Goal: Information Seeking & Learning: Check status

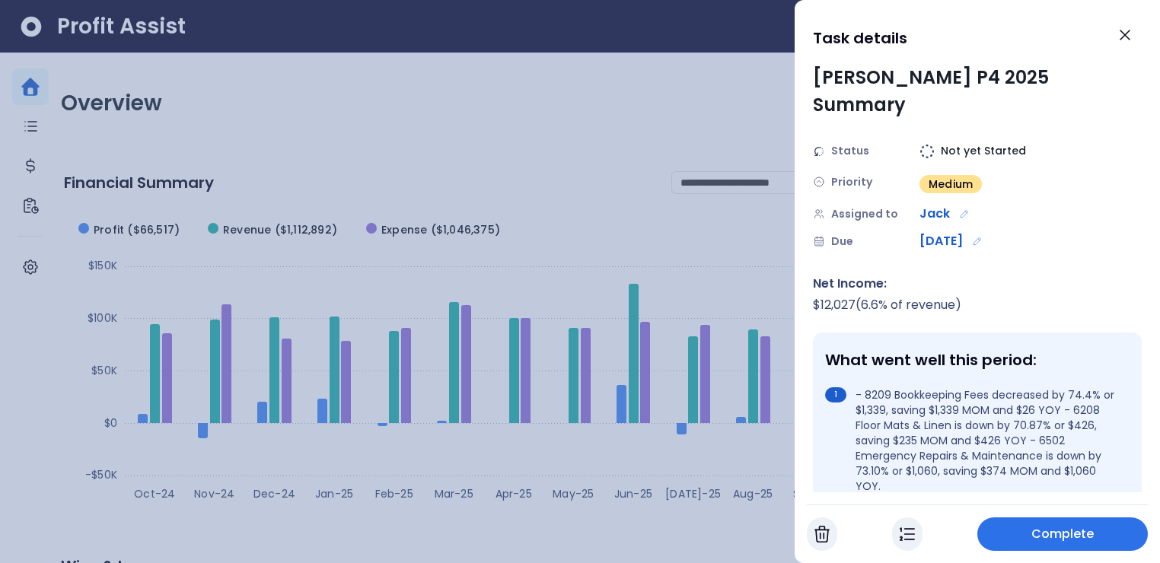
scroll to position [582, 0]
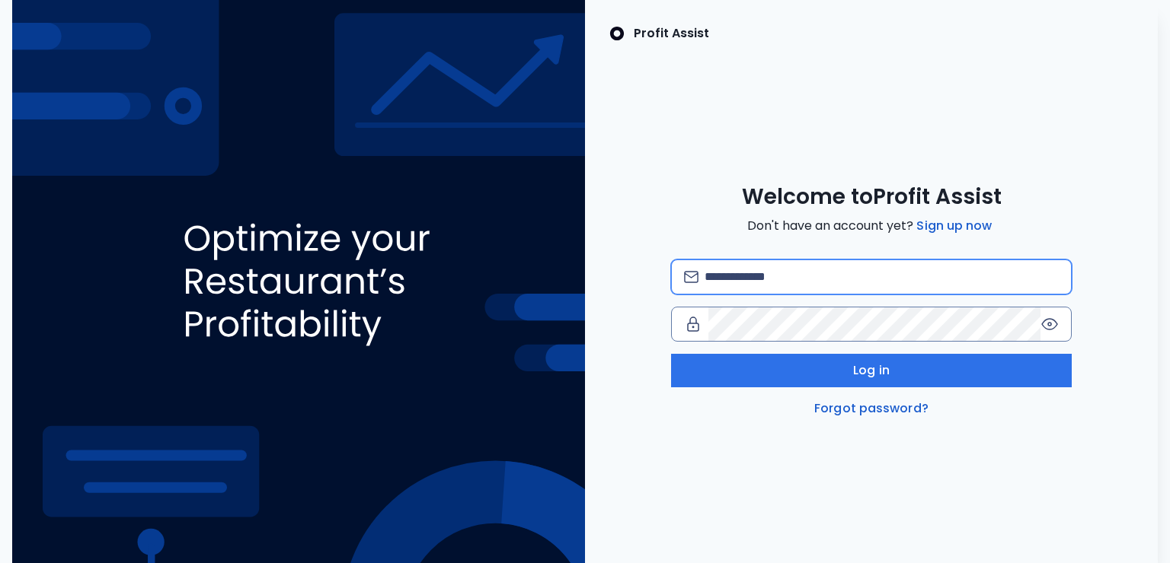
click at [761, 280] on input "email" at bounding box center [881, 277] width 355 height 34
type input "**********"
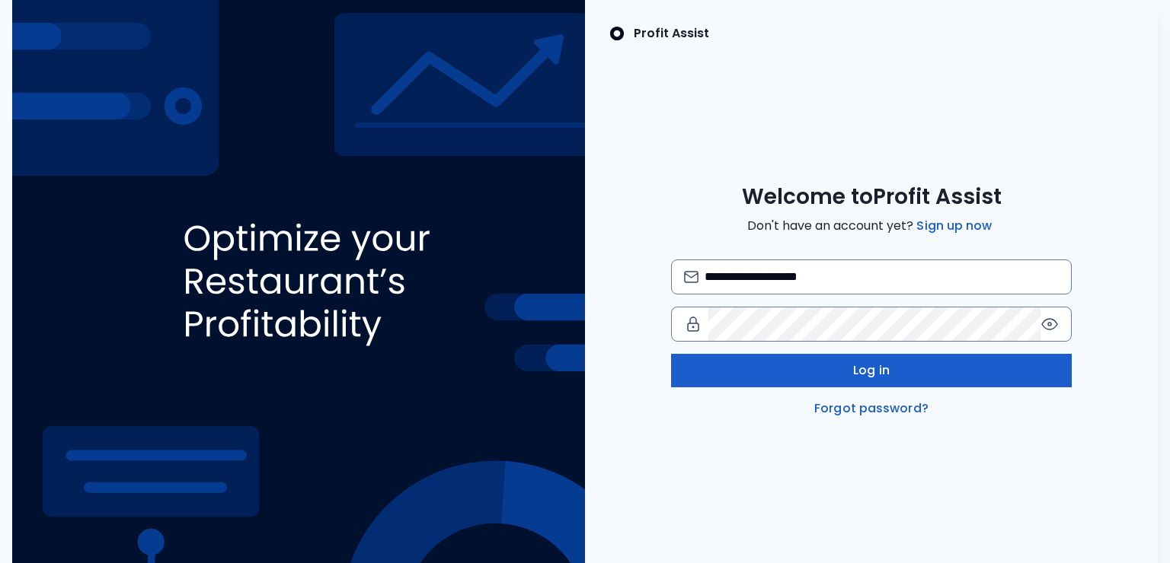
click at [836, 376] on button "Log in" at bounding box center [871, 371] width 401 height 34
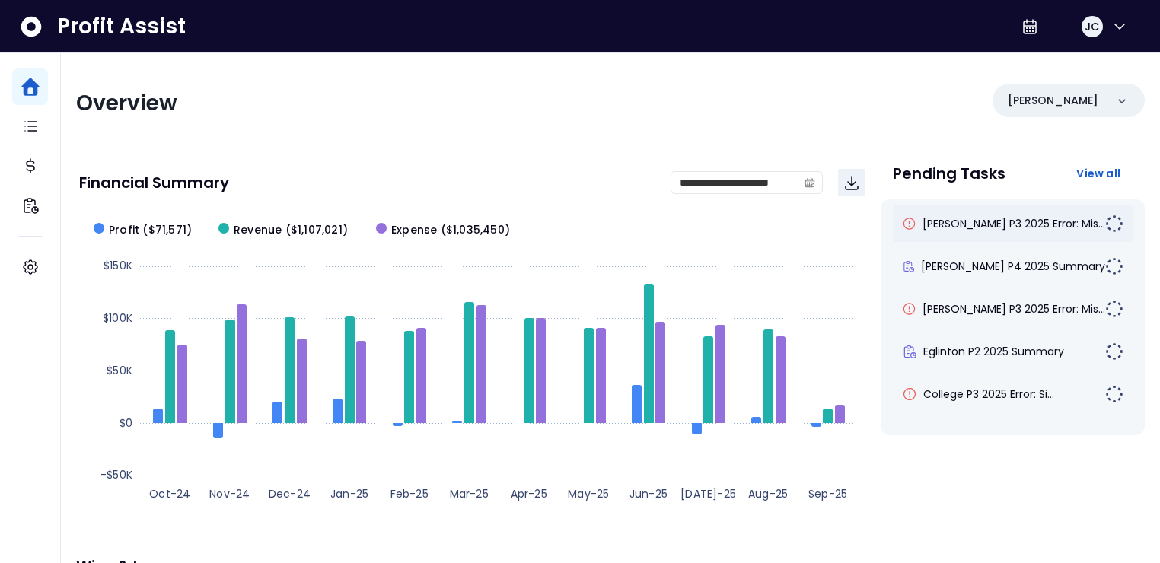
click at [997, 232] on div "[PERSON_NAME] P3 2025 Error: Mis..." at bounding box center [1013, 224] width 240 height 37
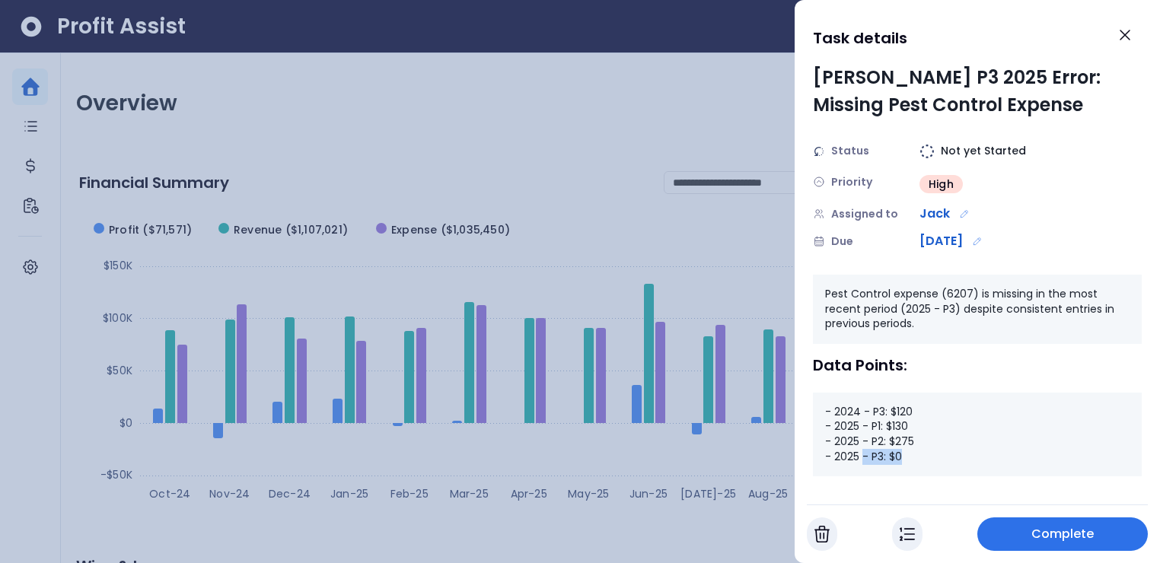
drag, startPoint x: 904, startPoint y: 455, endPoint x: 863, endPoint y: 454, distance: 41.1
click at [864, 454] on div "- 2024 - P3: $120 - 2025 - P1: $130 - 2025 - P2: $275 - 2025 - P3: $0" at bounding box center [977, 435] width 329 height 84
click at [1123, 39] on icon "Close" at bounding box center [1125, 35] width 18 height 18
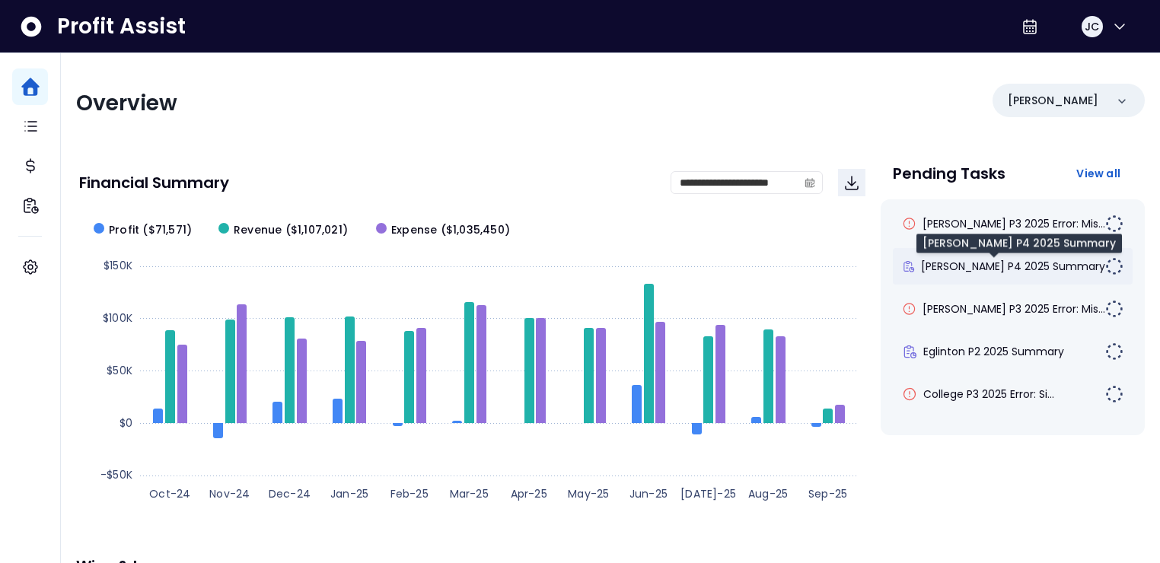
click at [985, 259] on span "[PERSON_NAME] P4 2025 Summary" at bounding box center [1013, 266] width 184 height 15
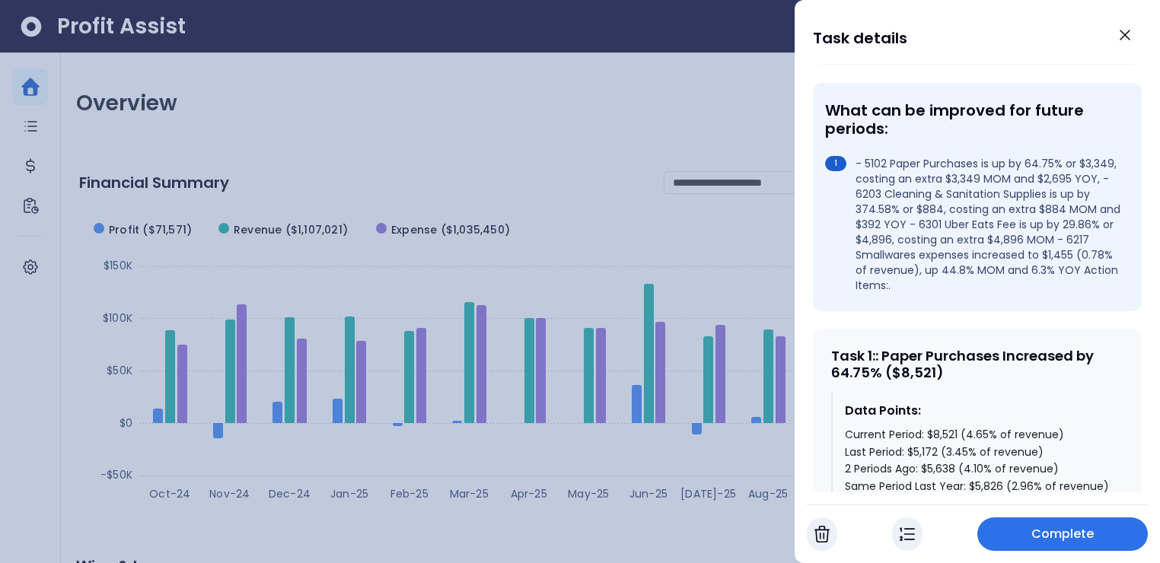
scroll to position [505, 0]
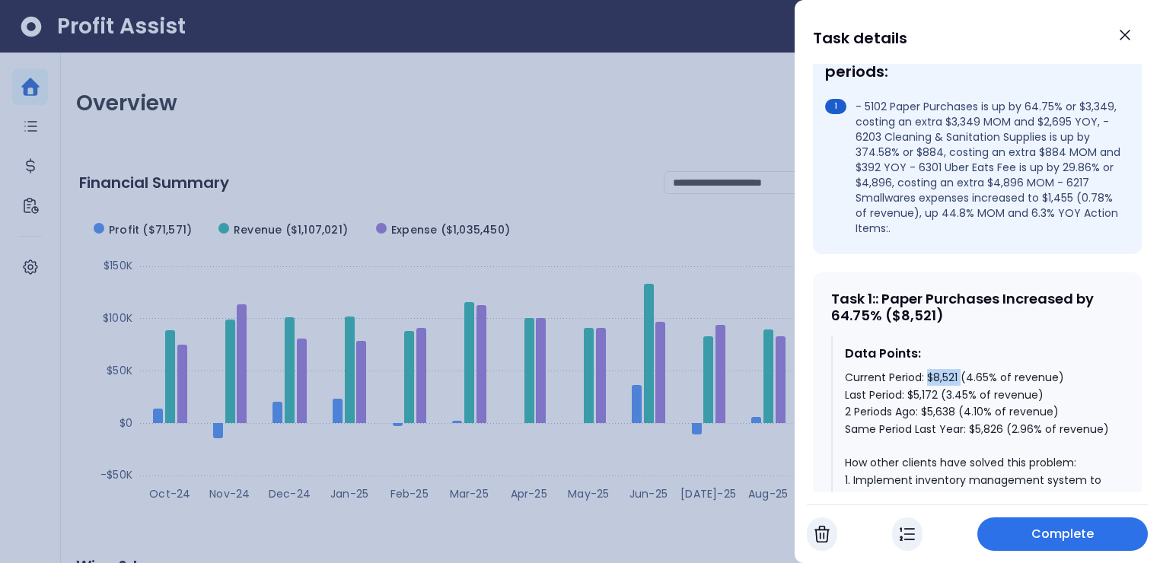
drag, startPoint x: 927, startPoint y: 353, endPoint x: 960, endPoint y: 353, distance: 32.7
click at [960, 369] on div "Current Period: $8,521 (4.65% of revenue) Last Period: $5,172 (3.45% of revenue…" at bounding box center [978, 548] width 267 height 358
drag, startPoint x: 907, startPoint y: 370, endPoint x: 950, endPoint y: 366, distance: 42.8
click at [950, 369] on div "Current Period: $8,521 (4.65% of revenue) Last Period: $5,172 (3.45% of revenue…" at bounding box center [978, 548] width 267 height 358
drag, startPoint x: 924, startPoint y: 385, endPoint x: 960, endPoint y: 383, distance: 35.8
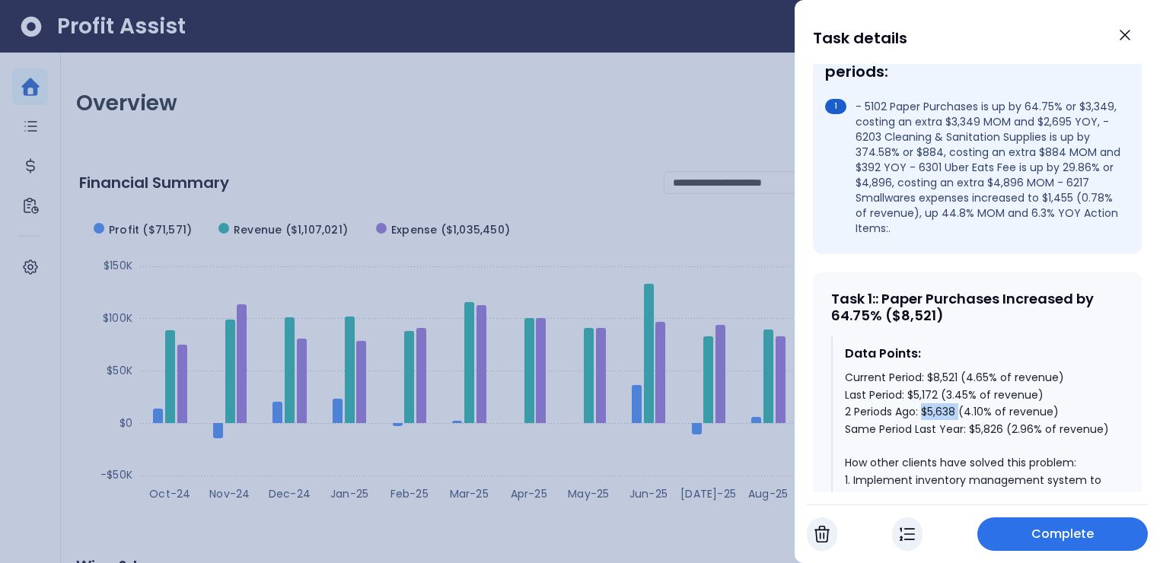
click at [960, 383] on div "Current Period: $8,521 (4.65% of revenue) Last Period: $5,172 (3.45% of revenue…" at bounding box center [978, 548] width 267 height 358
drag, startPoint x: 972, startPoint y: 405, endPoint x: 1006, endPoint y: 405, distance: 33.5
click at [1006, 405] on div "Current Period: $8,521 (4.65% of revenue) Last Period: $5,172 (3.45% of revenue…" at bounding box center [978, 548] width 267 height 358
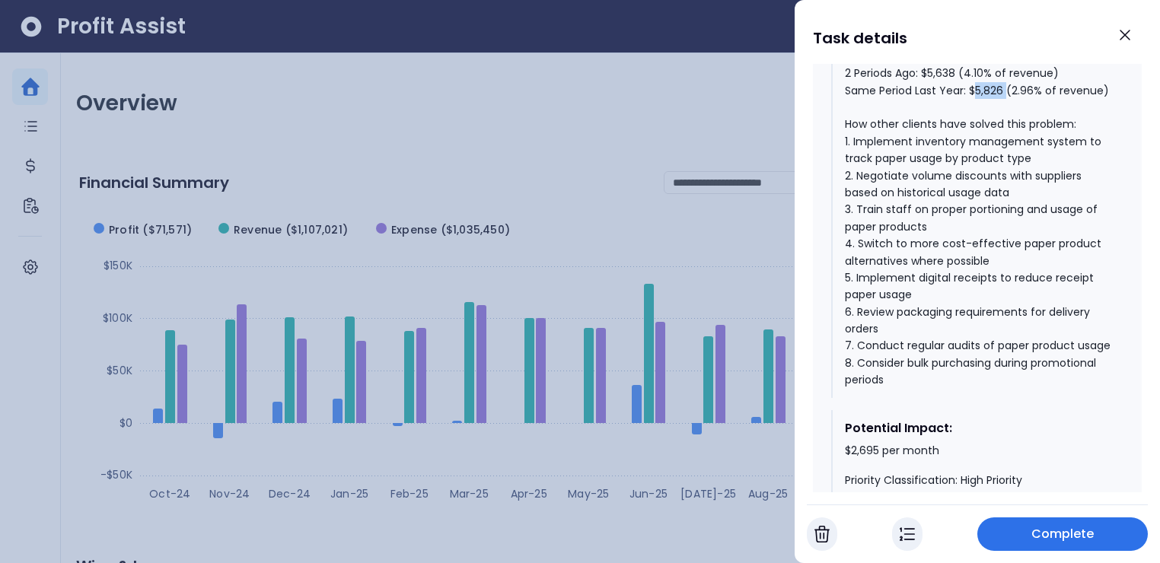
scroll to position [905, 0]
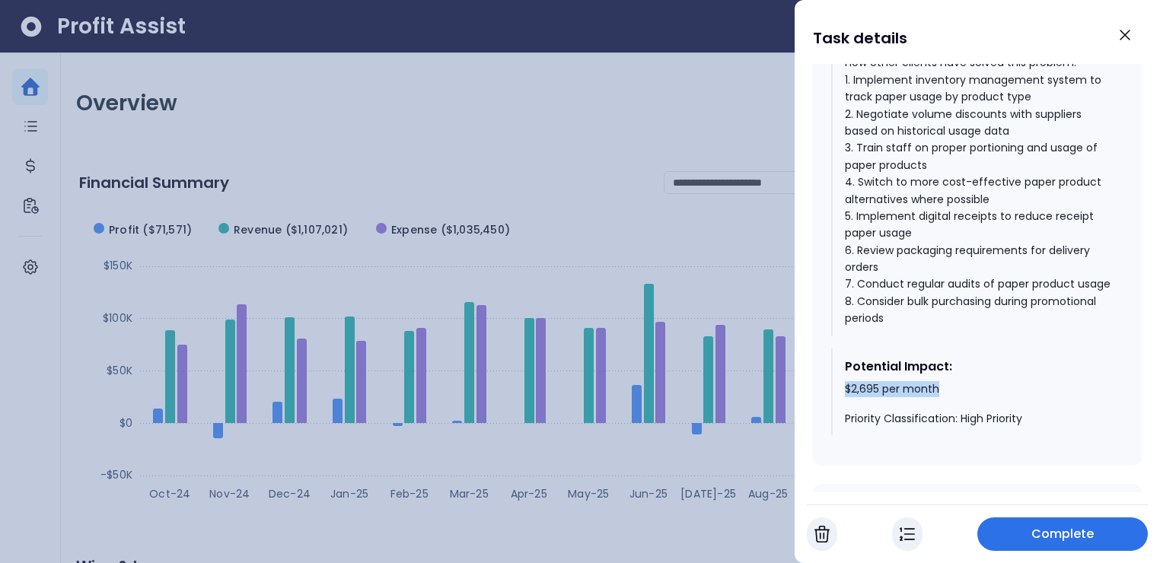
drag, startPoint x: 844, startPoint y: 394, endPoint x: 946, endPoint y: 395, distance: 101.3
click at [946, 395] on div "$2,695 per month Priority Classification: High Priority" at bounding box center [978, 404] width 267 height 45
click at [1128, 31] on icon "Close" at bounding box center [1125, 34] width 9 height 9
